Goal: Transaction & Acquisition: Purchase product/service

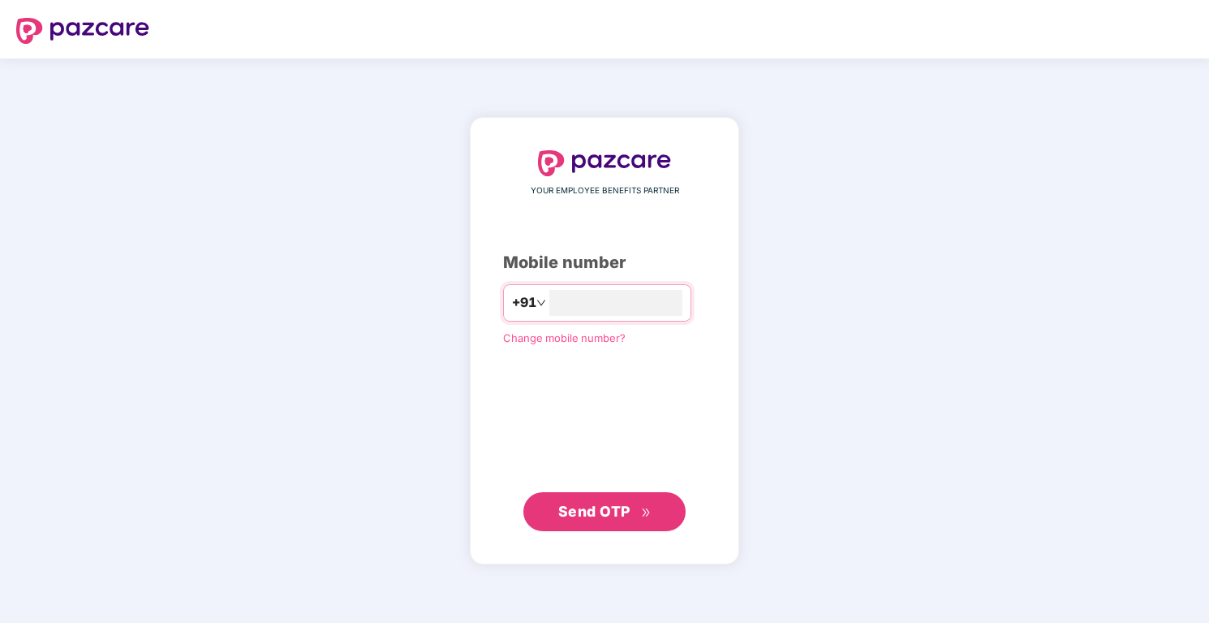
type input "**********"
click at [637, 505] on span "Send OTP" at bounding box center [604, 510] width 93 height 23
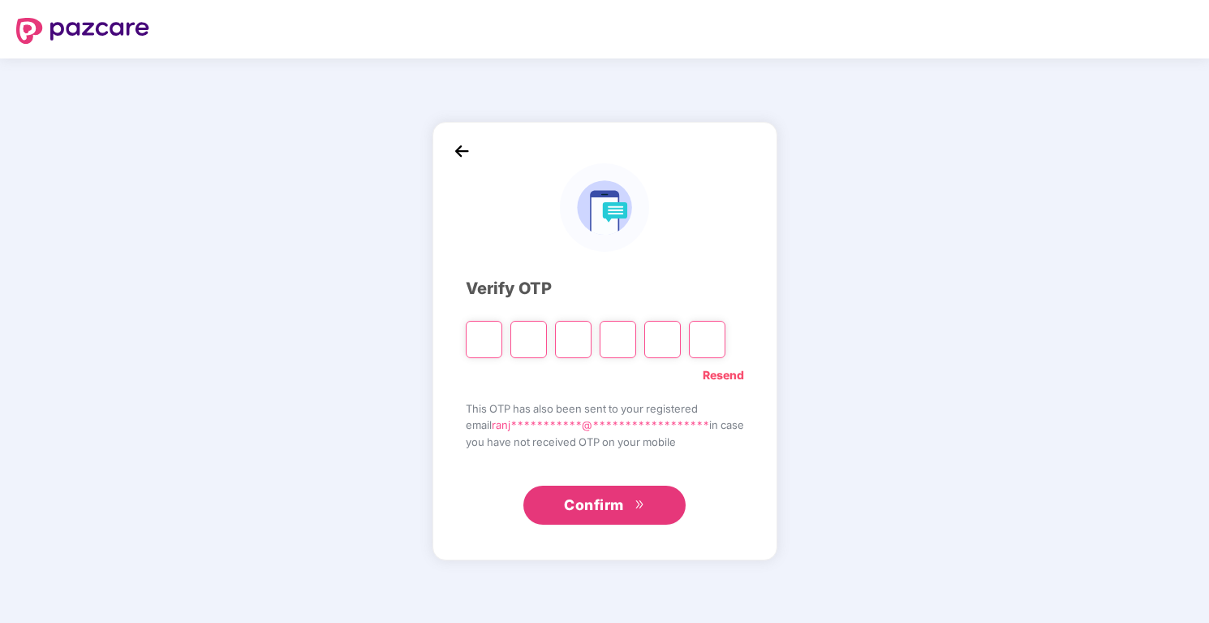
type input "*"
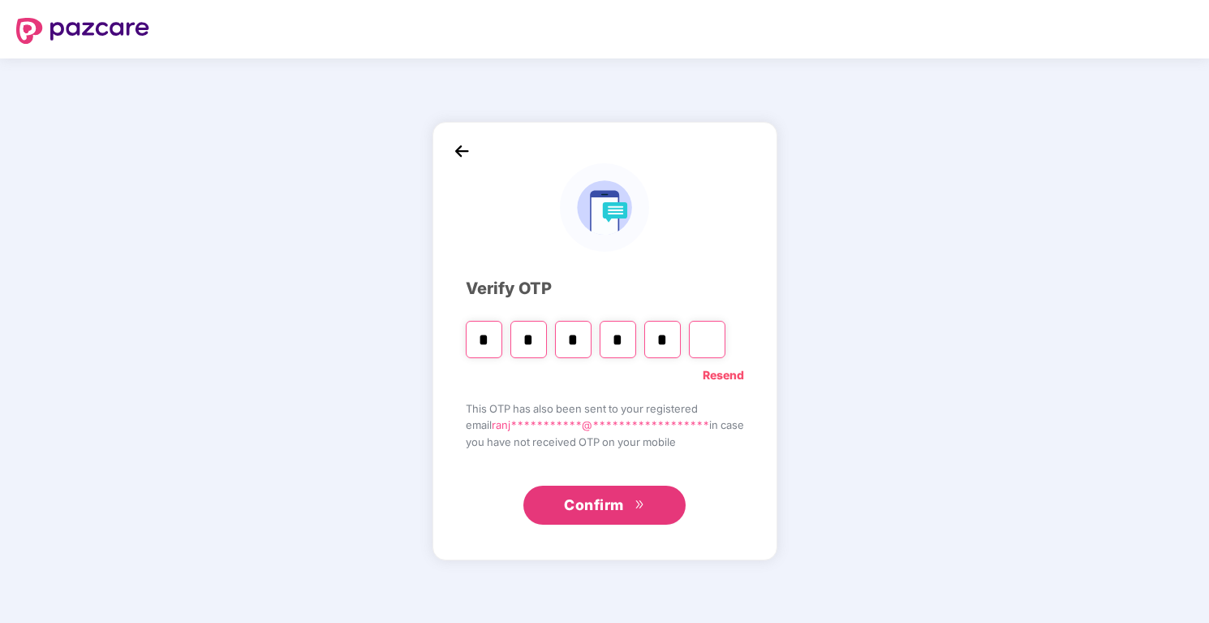
type input "*"
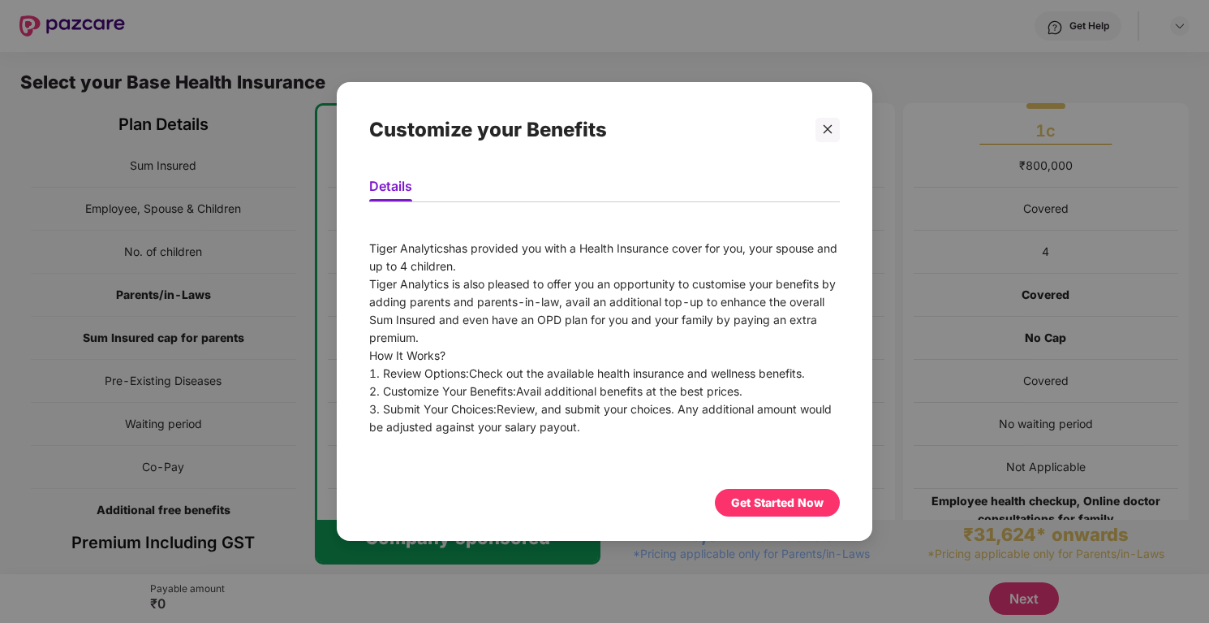
click at [765, 511] on div "Get Started Now" at bounding box center [777, 503] width 93 height 18
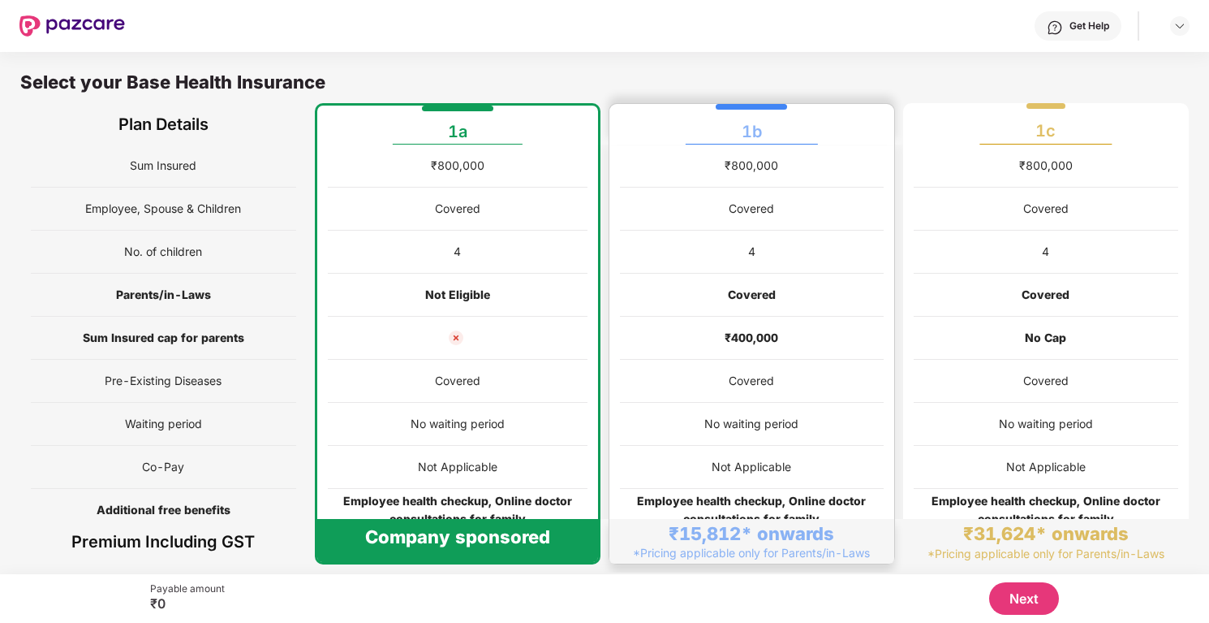
click at [761, 449] on div "Not Applicable" at bounding box center [752, 467] width 264 height 43
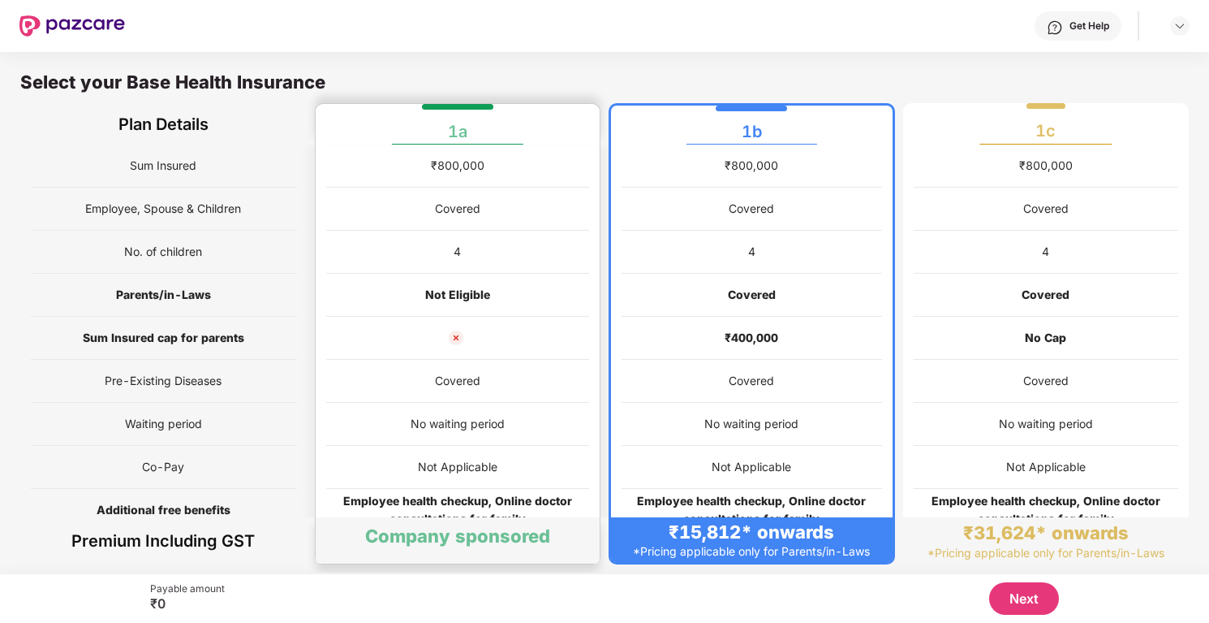
click at [558, 361] on div "Covered" at bounding box center [458, 381] width 264 height 43
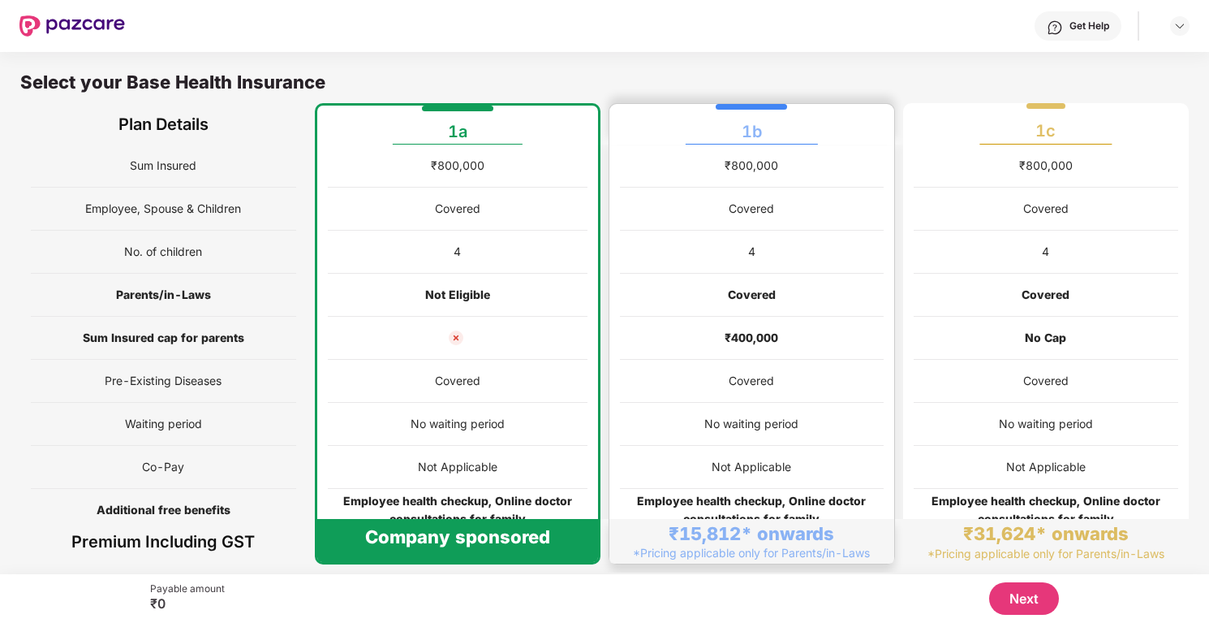
click at [886, 473] on div "₹800,000 Covered 4 Covered ₹400,000 Covered No waiting period Not Applicable Em…" at bounding box center [752, 380] width 287 height 473
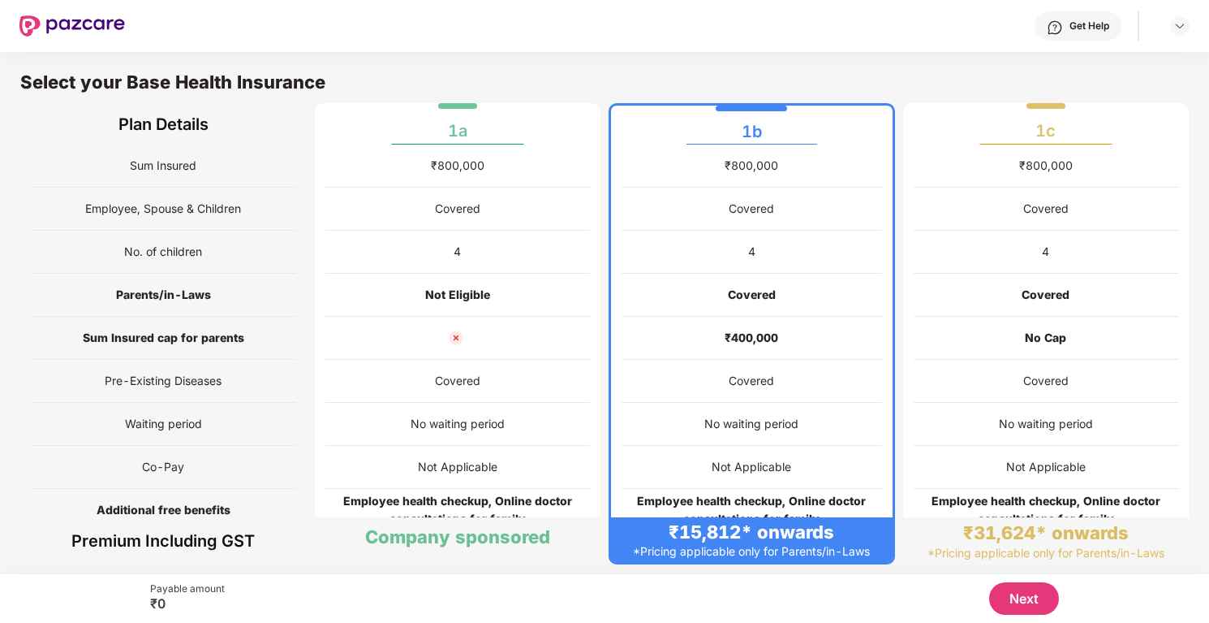
click at [1014, 605] on button "Next" at bounding box center [1024, 598] width 70 height 32
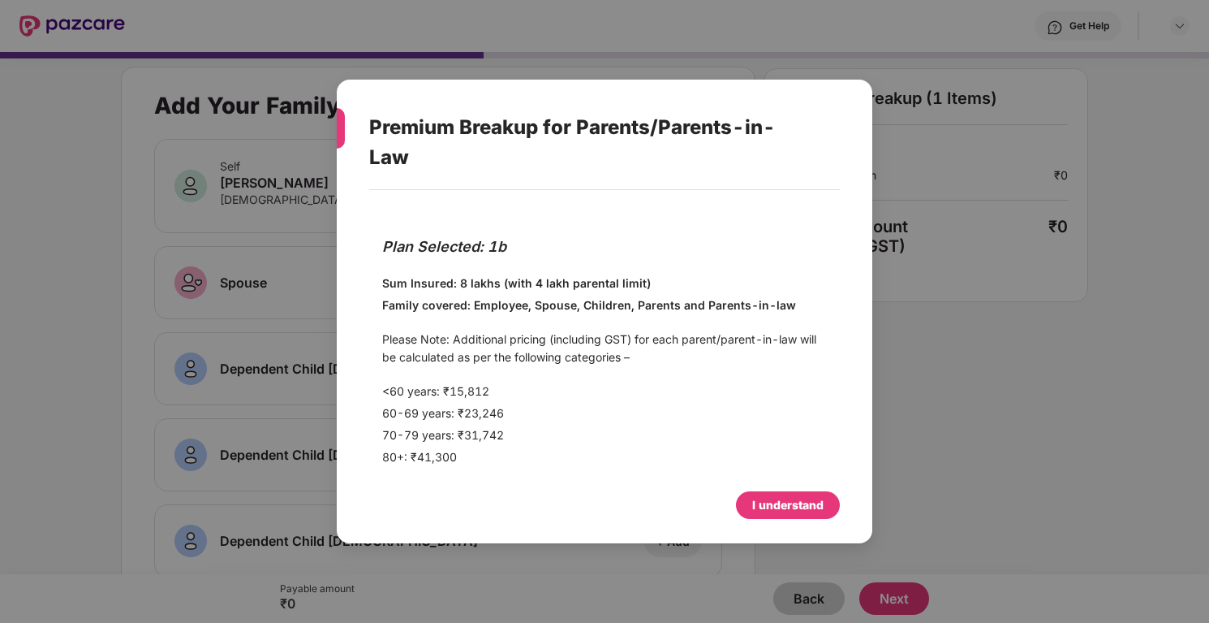
click at [801, 502] on div "I understand" at bounding box center [787, 505] width 71 height 18
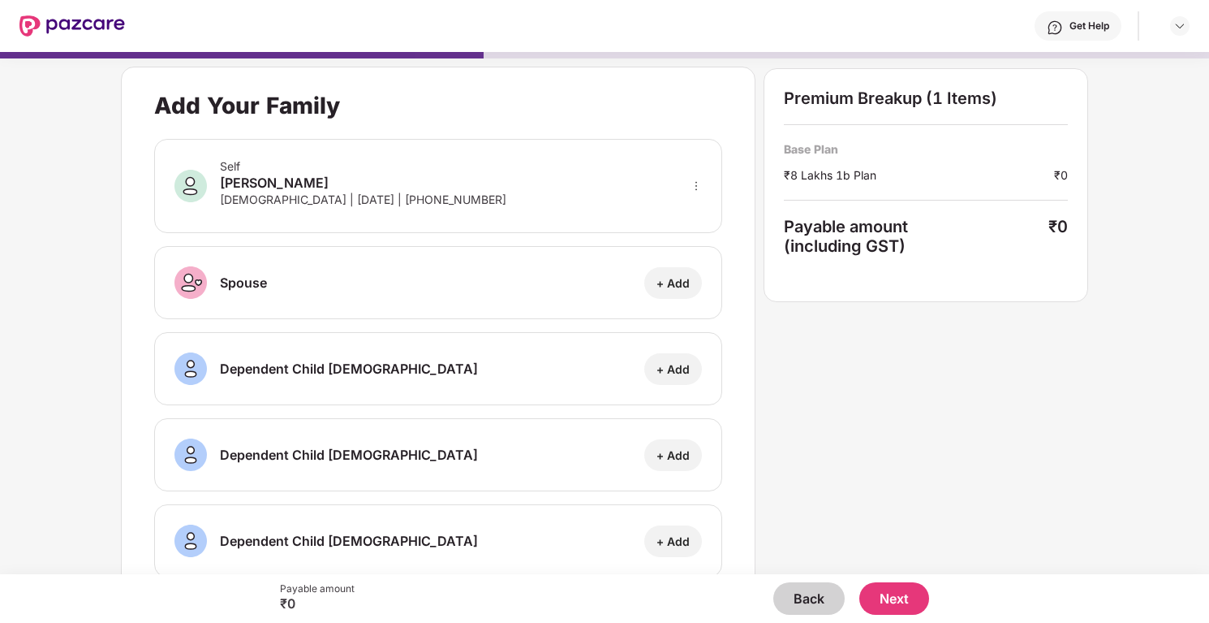
click at [664, 285] on div "+ Add" at bounding box center [673, 282] width 33 height 15
select select "******"
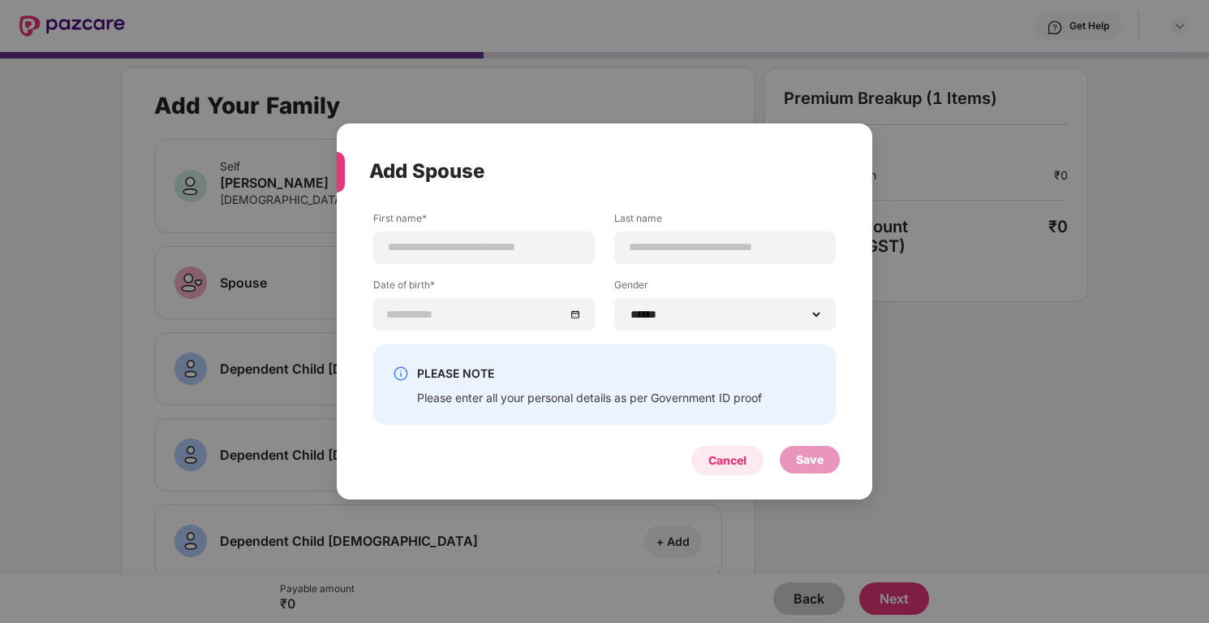
click at [731, 468] on div "Cancel" at bounding box center [728, 460] width 38 height 18
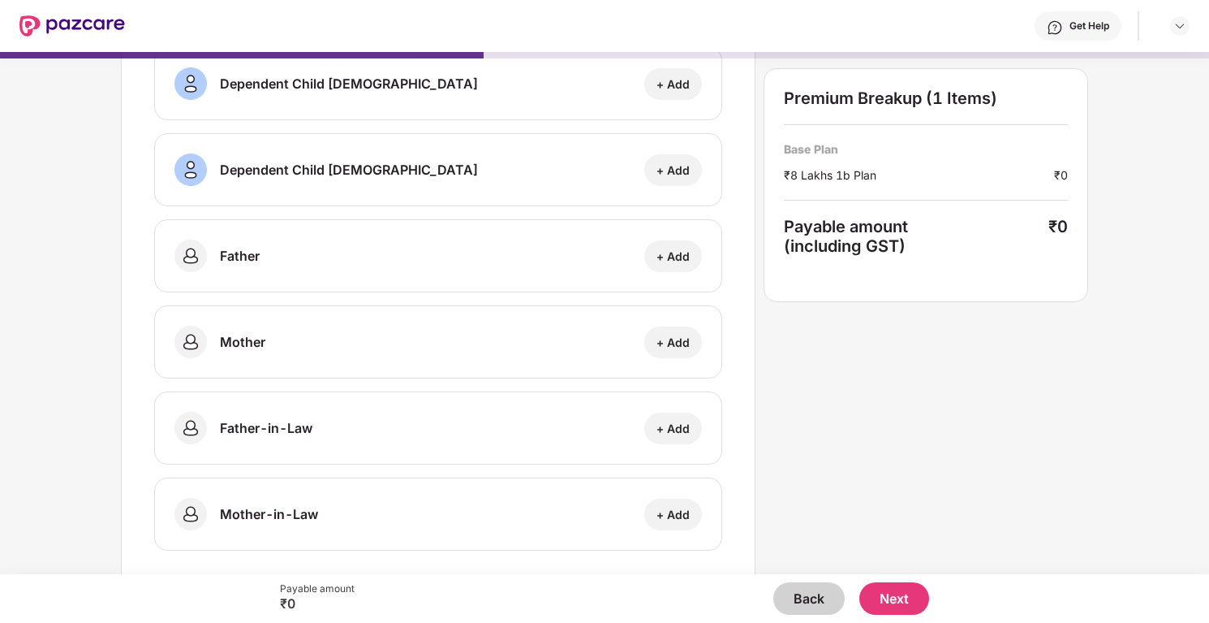
scroll to position [457, 0]
click at [665, 261] on div "+ Add" at bounding box center [673, 255] width 33 height 15
select select "****"
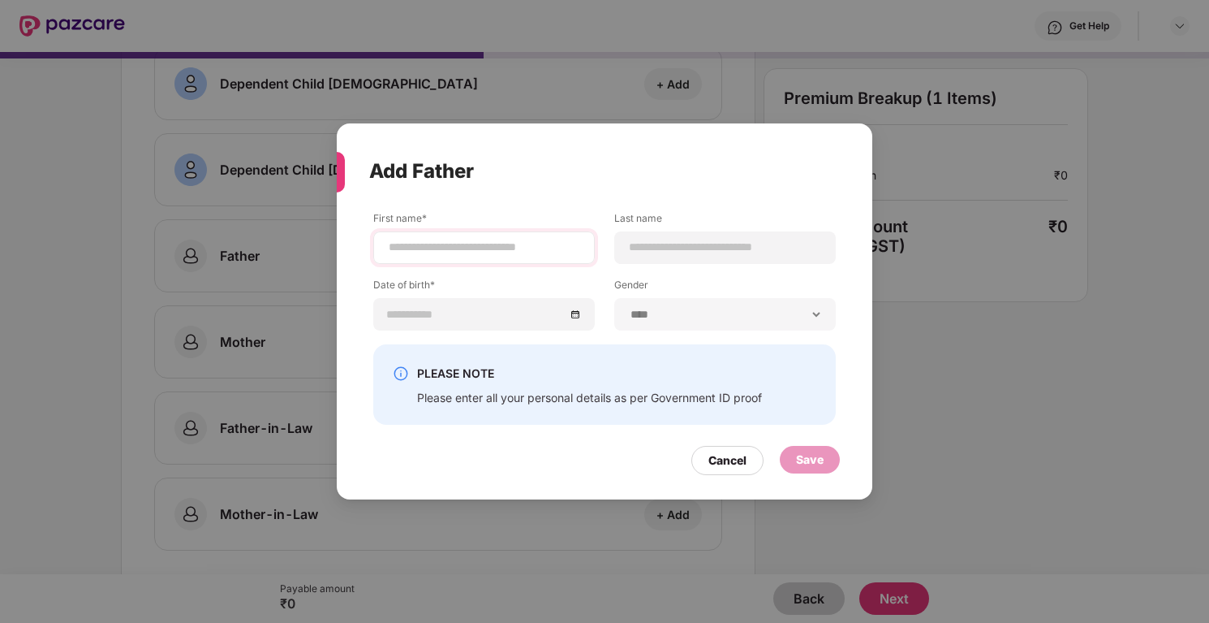
click at [546, 259] on div at bounding box center [484, 247] width 222 height 32
click at [547, 251] on input at bounding box center [484, 247] width 194 height 17
type input "*"
type input "**********"
click at [536, 323] on div at bounding box center [484, 314] width 222 height 32
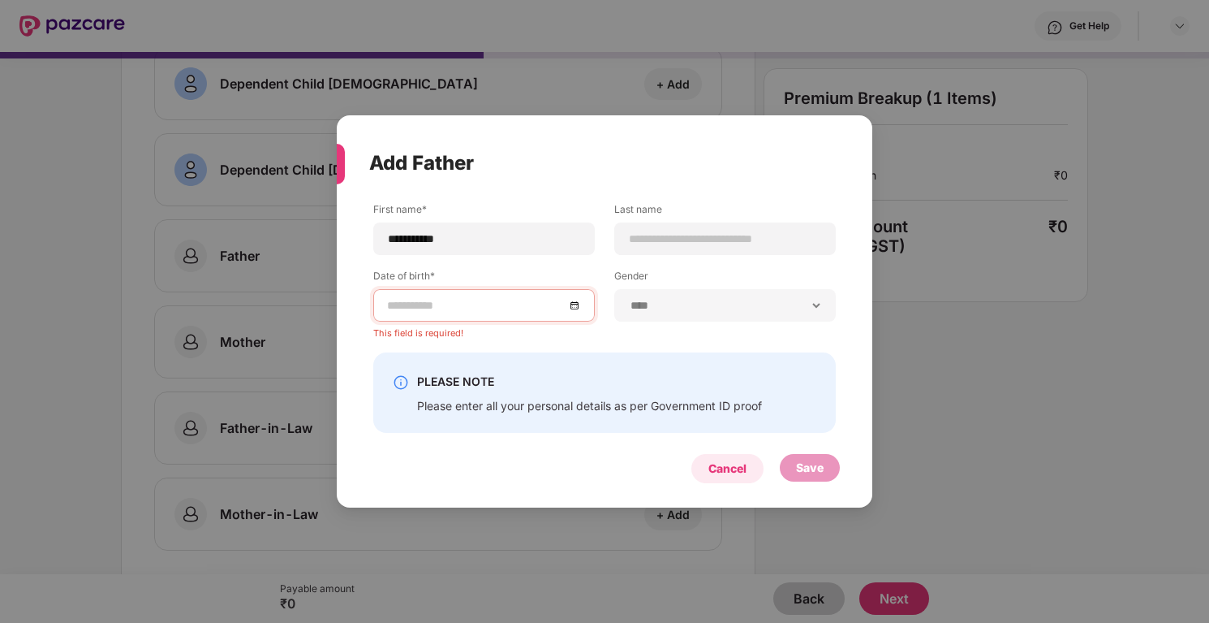
click at [748, 459] on div "Cancel" at bounding box center [728, 468] width 72 height 29
